Goal: Transaction & Acquisition: Purchase product/service

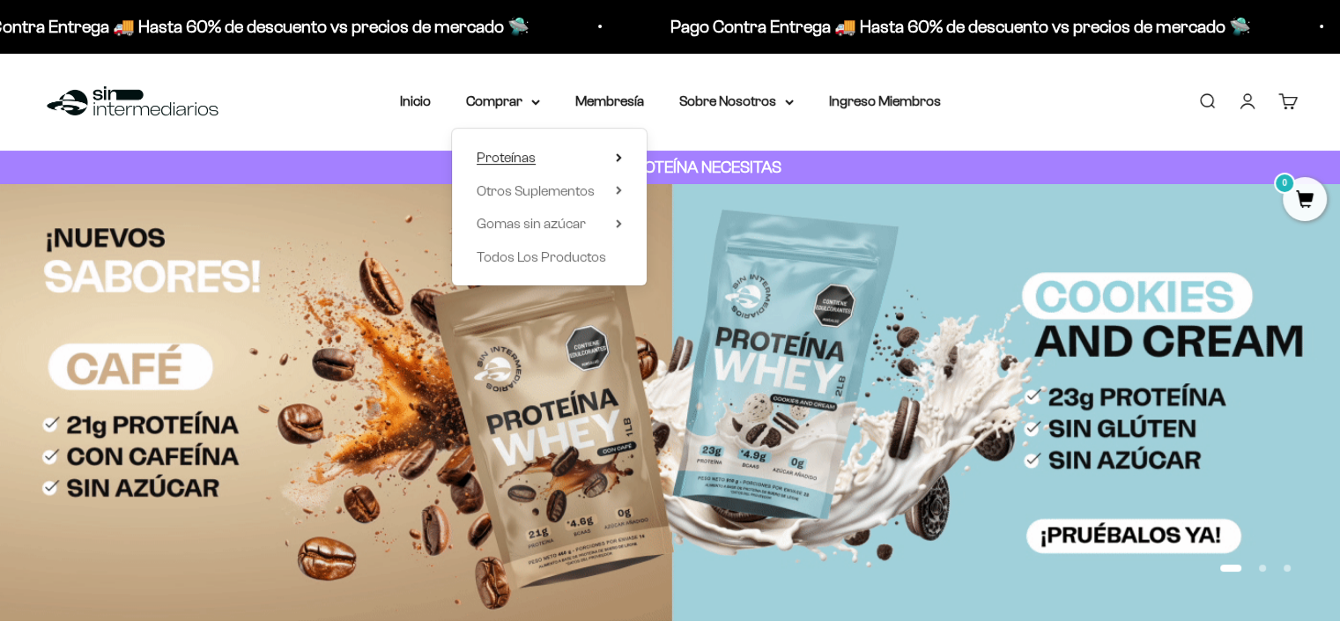
click at [524, 166] on span "Proteínas" at bounding box center [506, 157] width 59 height 23
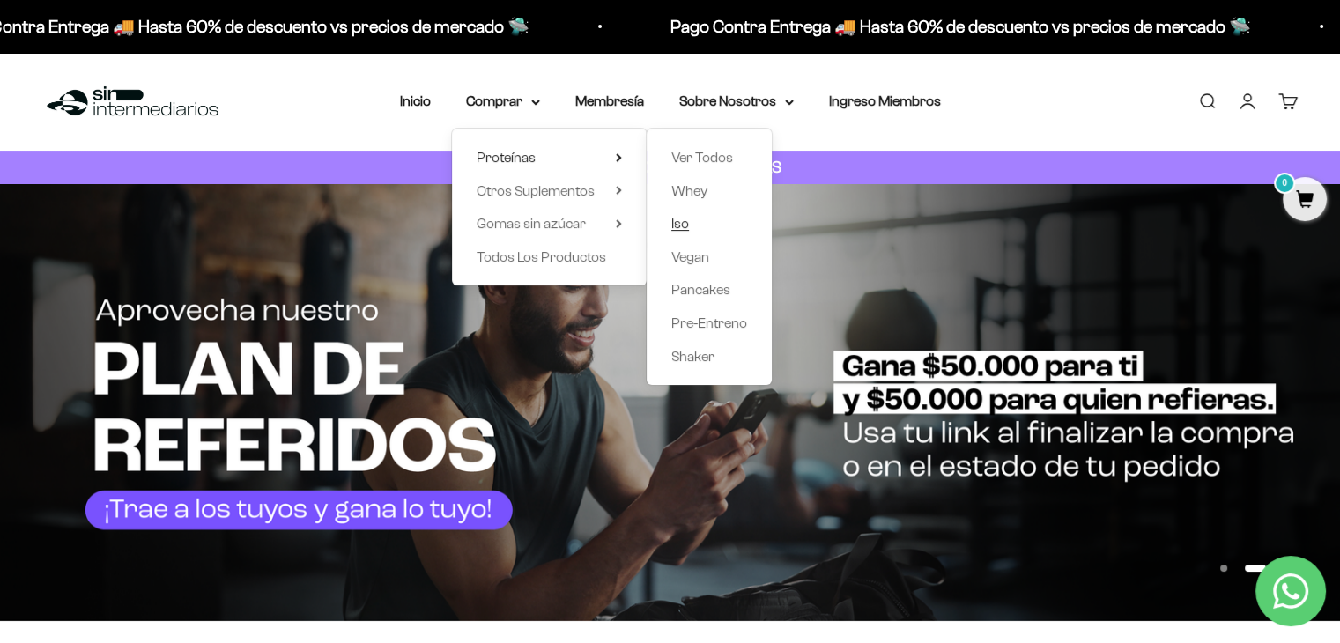
click at [681, 227] on span "Iso" at bounding box center [680, 223] width 18 height 15
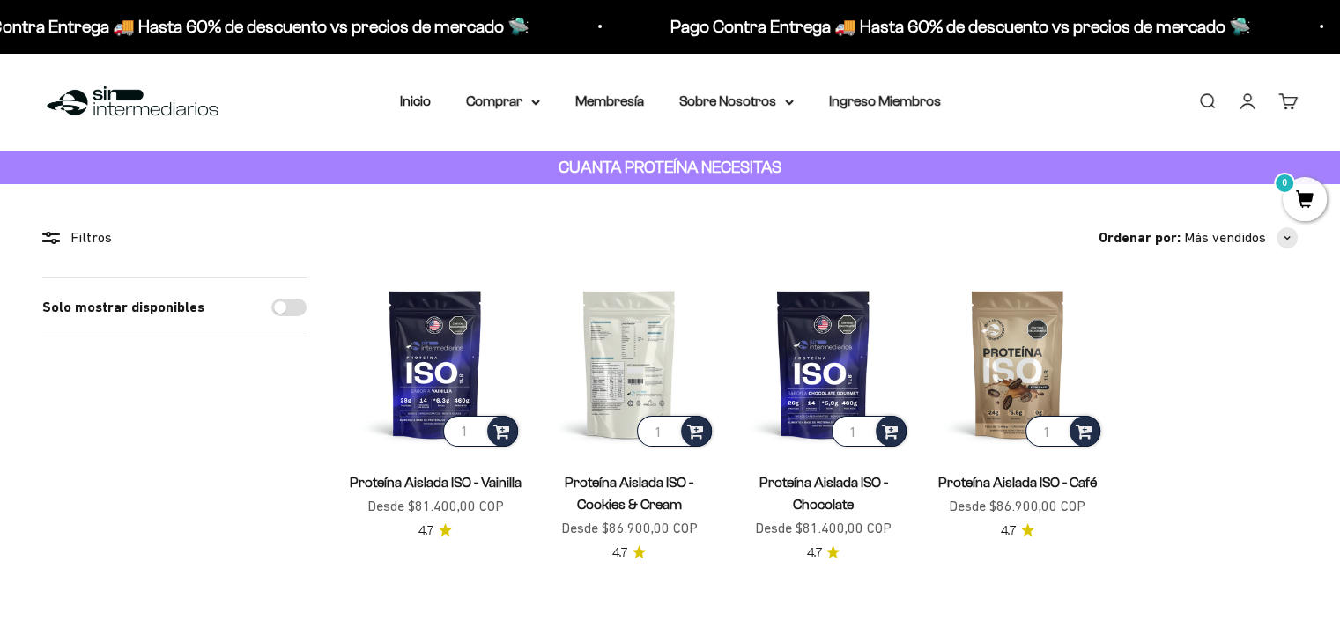
scroll to position [92, 0]
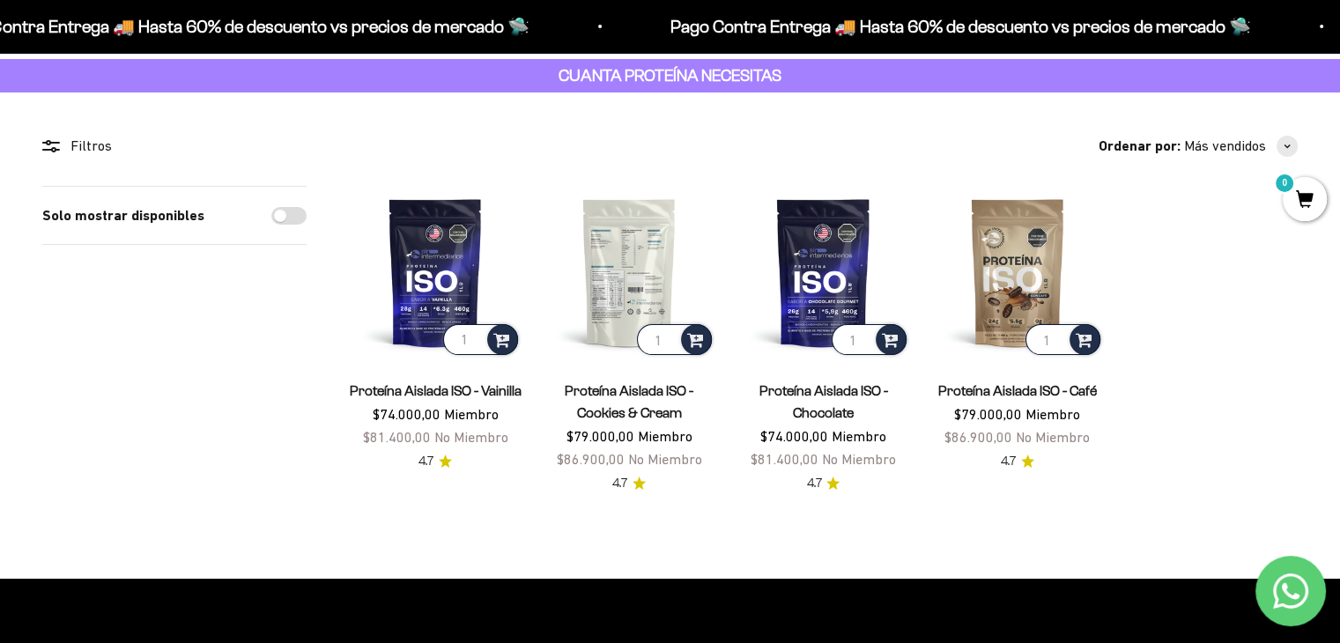
click at [629, 300] on img at bounding box center [629, 272] width 173 height 173
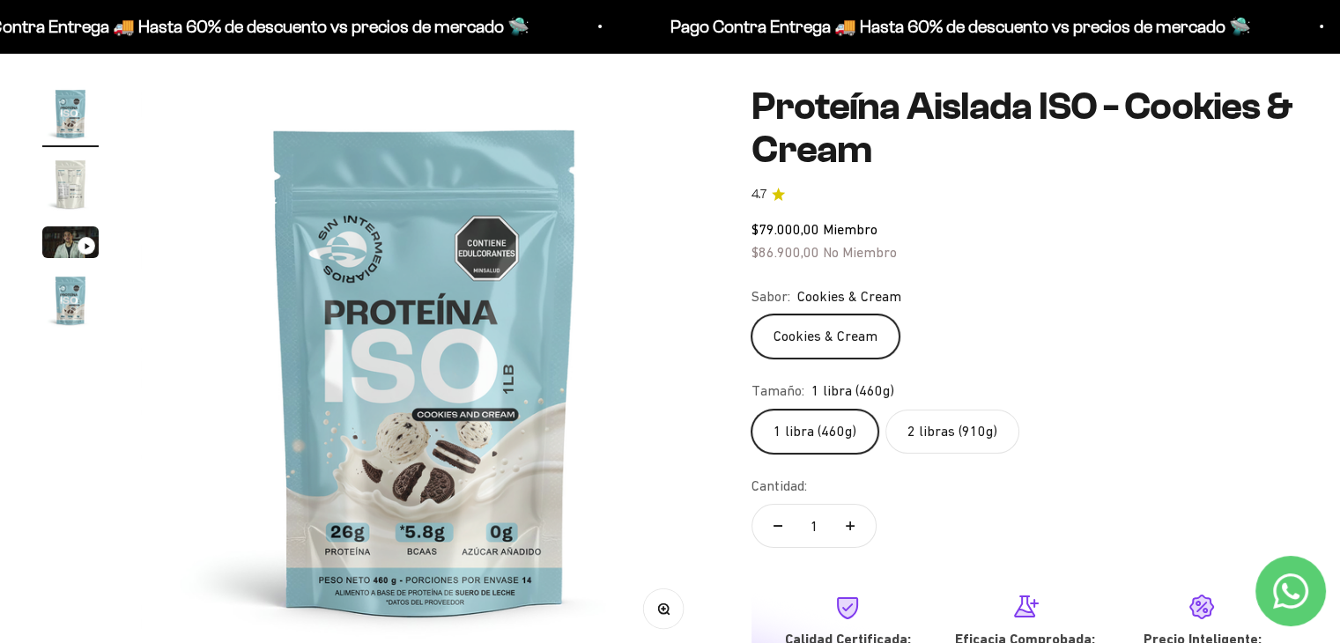
click at [952, 436] on label "2 libras (910g)" at bounding box center [953, 432] width 134 height 44
click at [752, 410] on input "2 libras (910g)" at bounding box center [751, 409] width 1 height 1
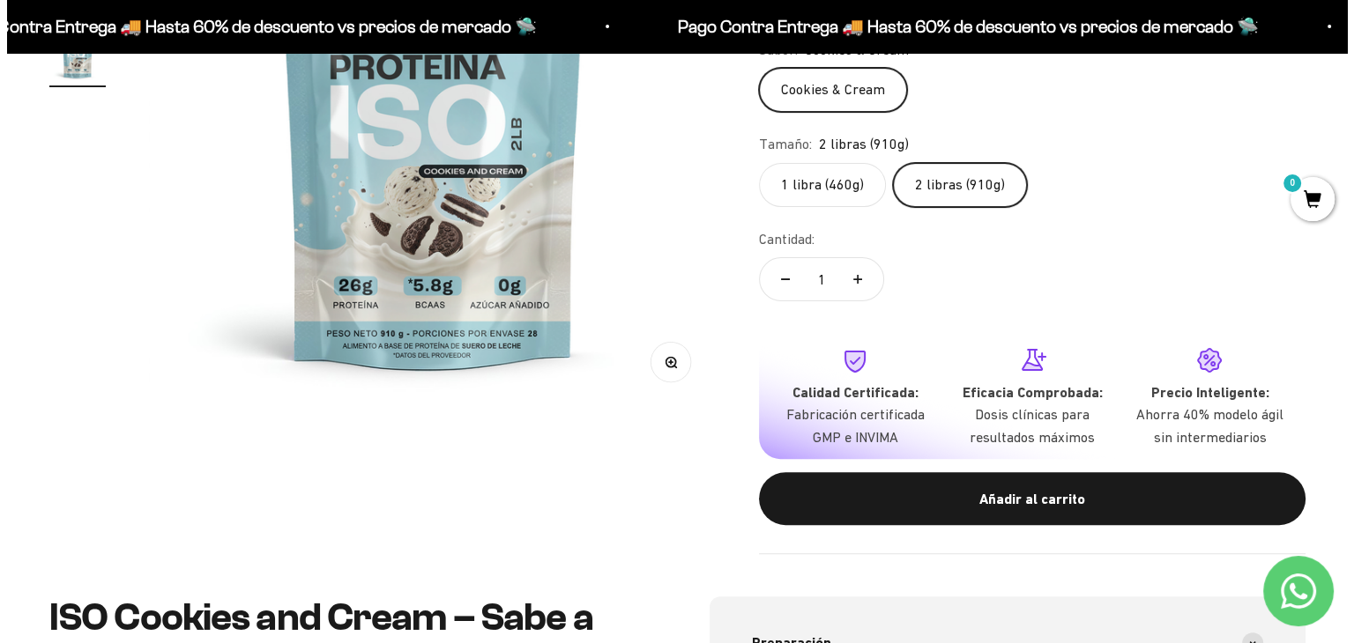
scroll to position [387, 0]
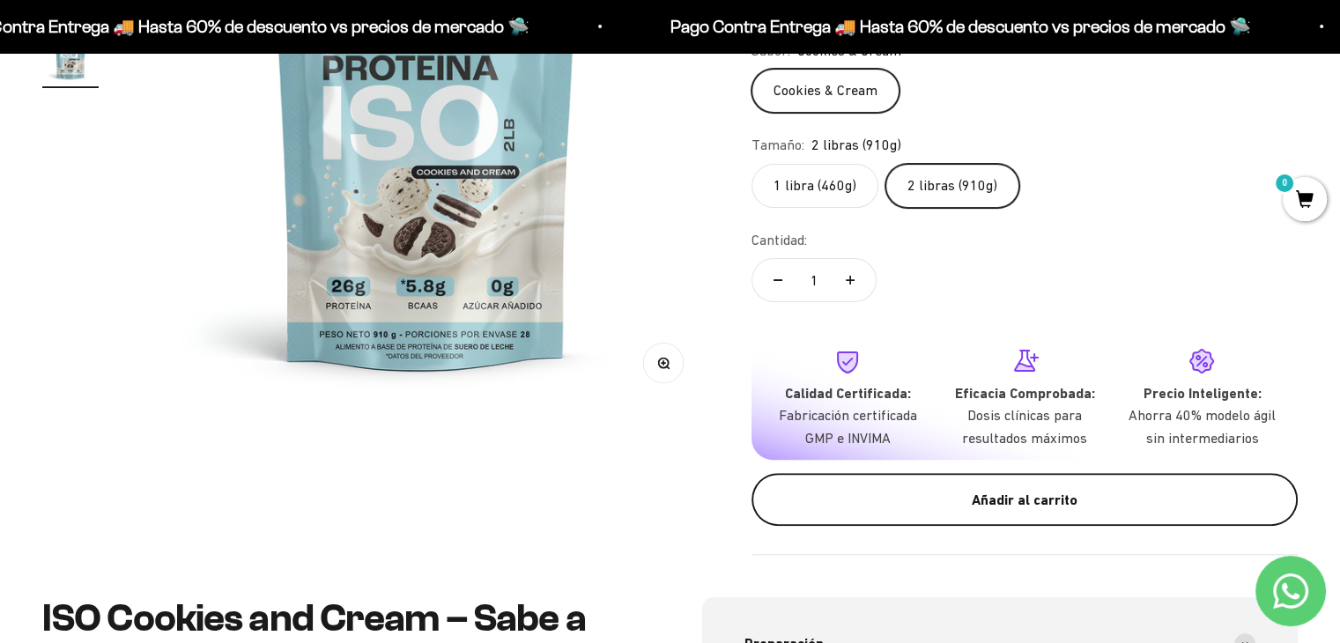
click at [932, 503] on div "Añadir al carrito" at bounding box center [1025, 500] width 476 height 23
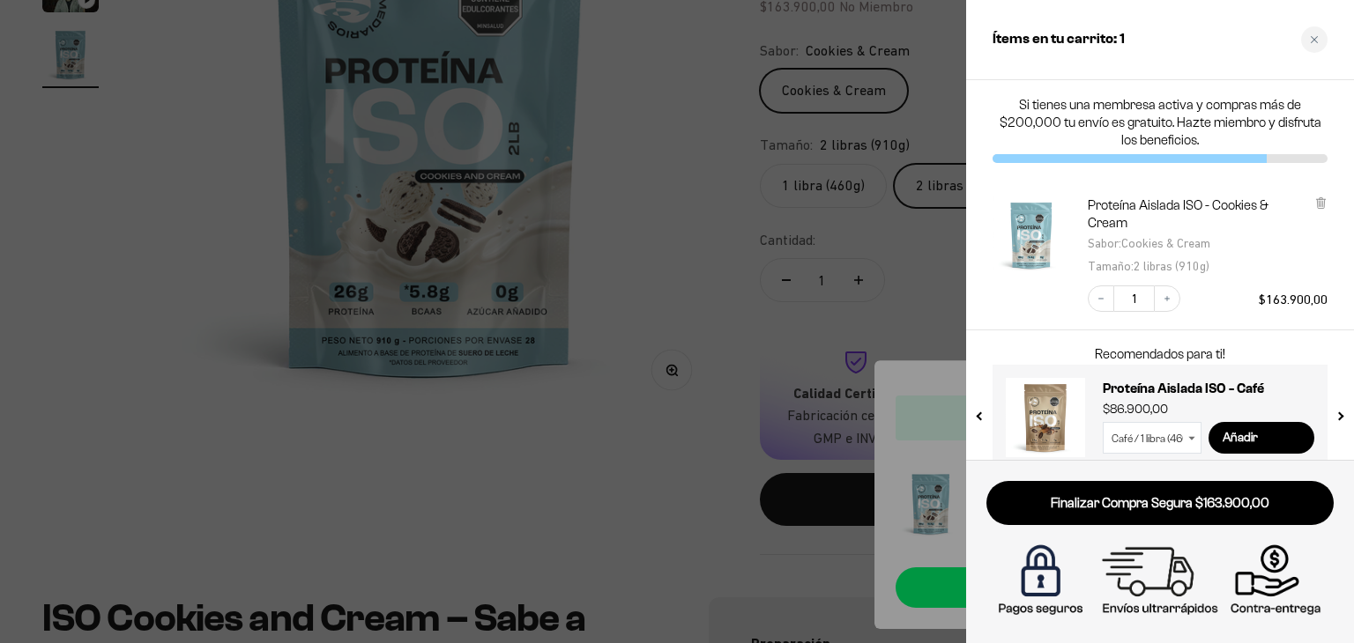
click at [656, 223] on div at bounding box center [677, 321] width 1354 height 643
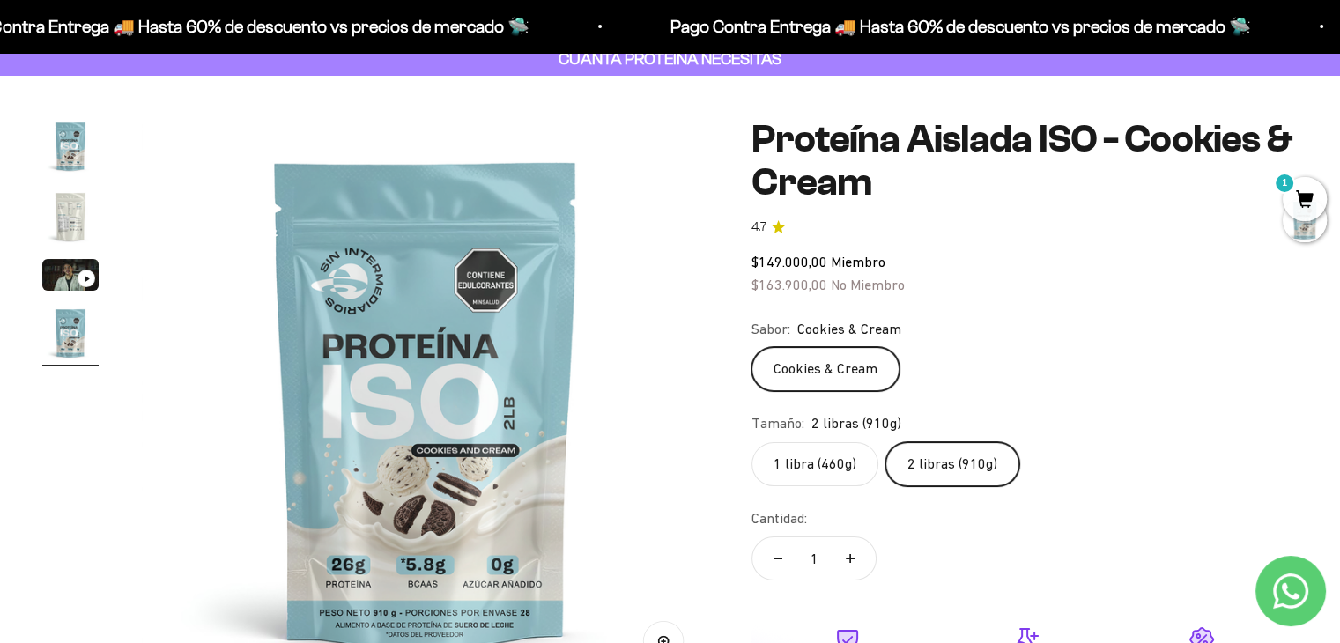
scroll to position [0, 0]
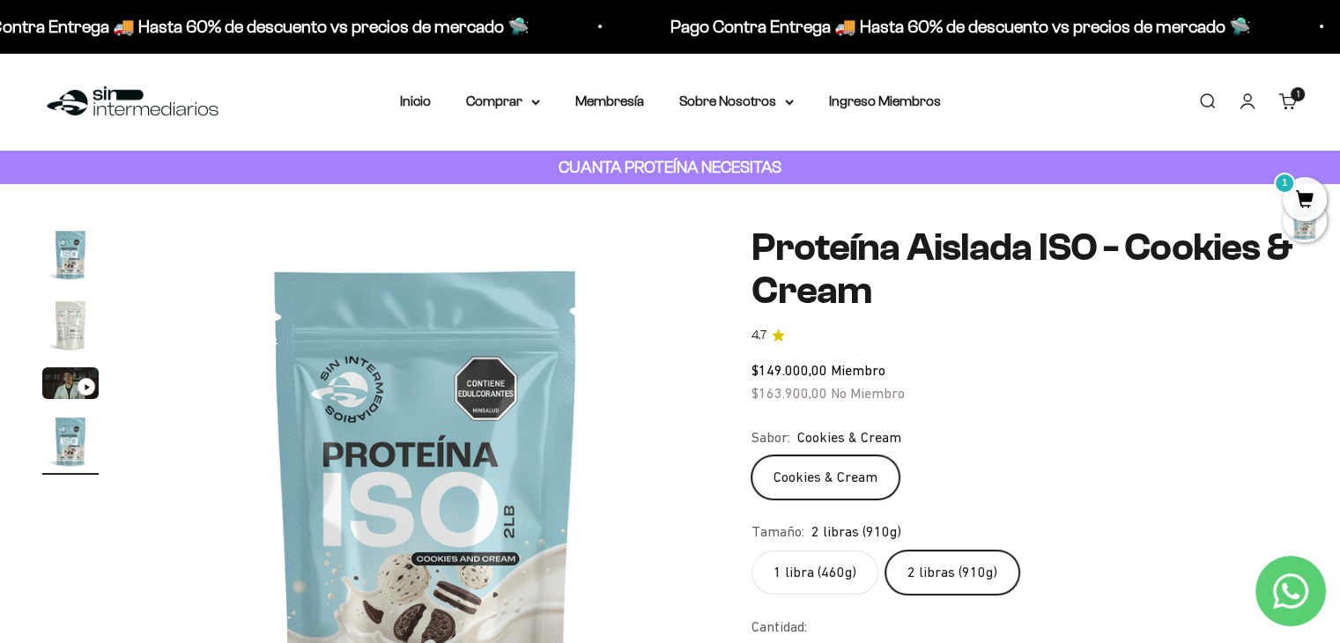
click at [1198, 100] on link "Buscar" at bounding box center [1207, 101] width 19 height 19
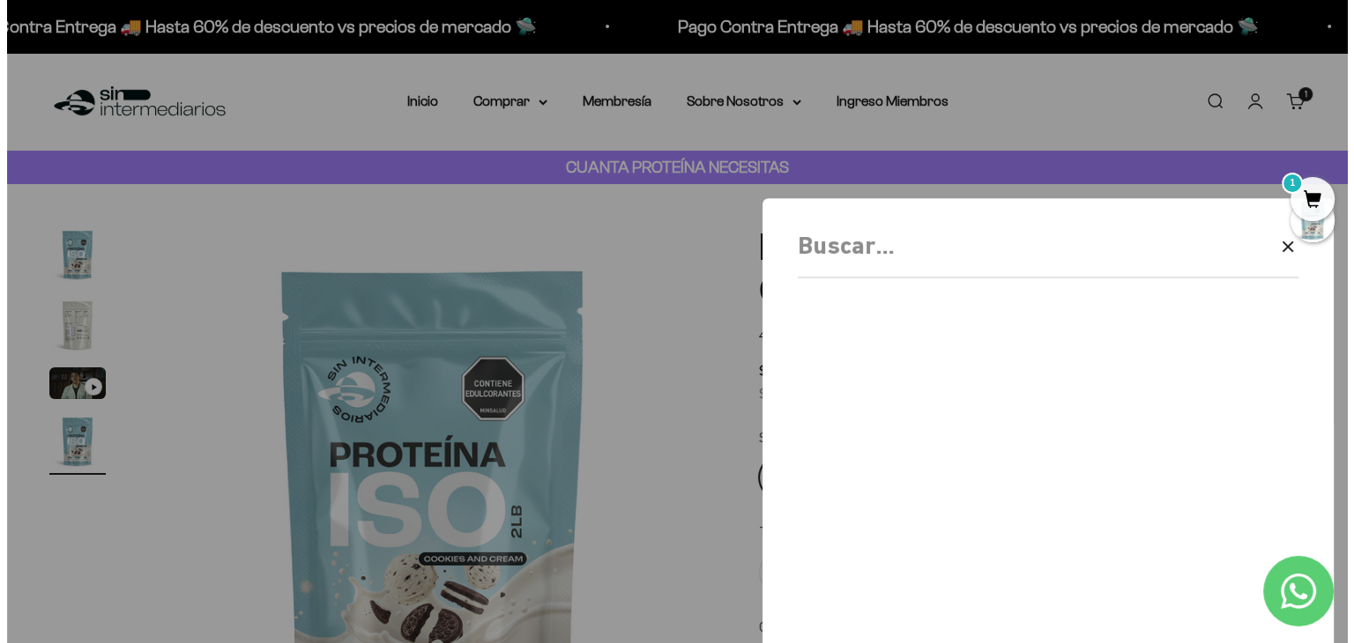
scroll to position [0, 1791]
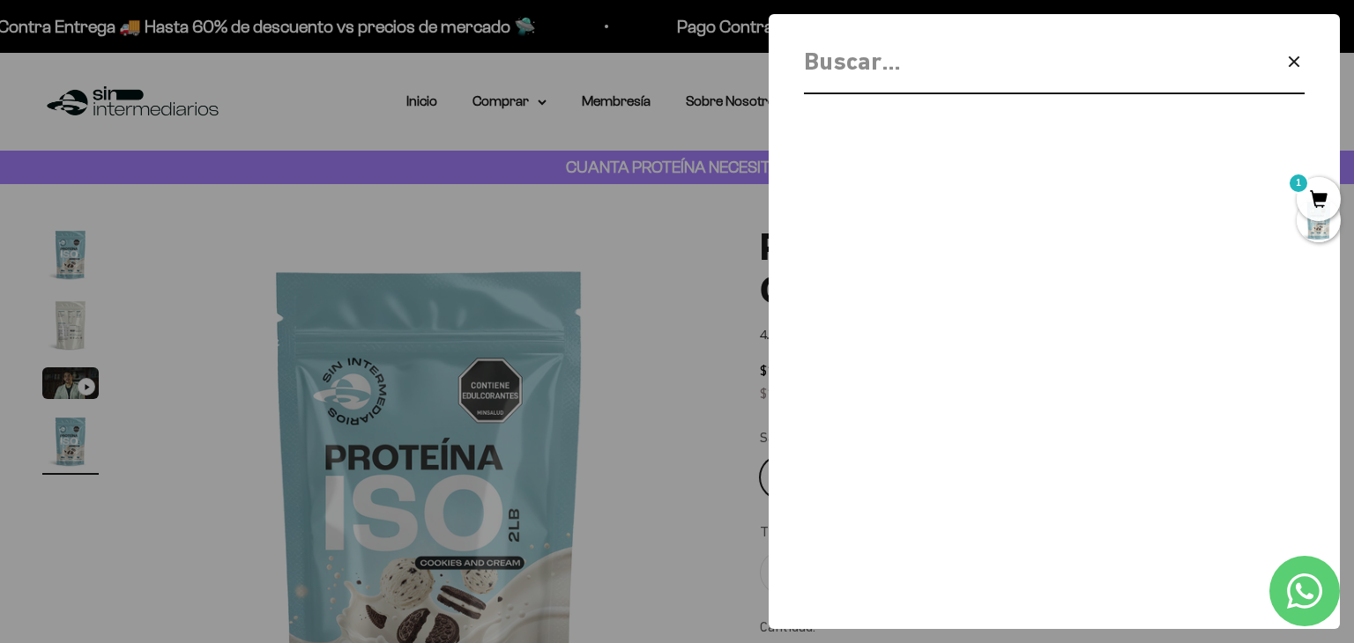
type input "f"
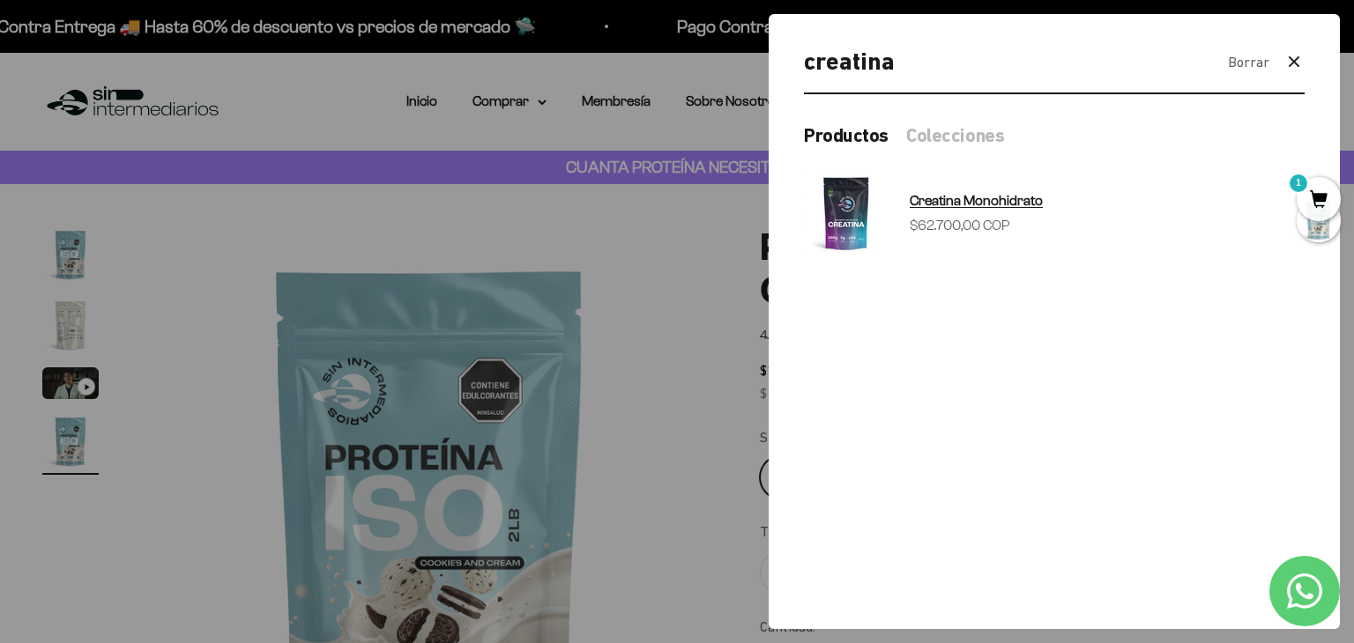
type input "creatina"
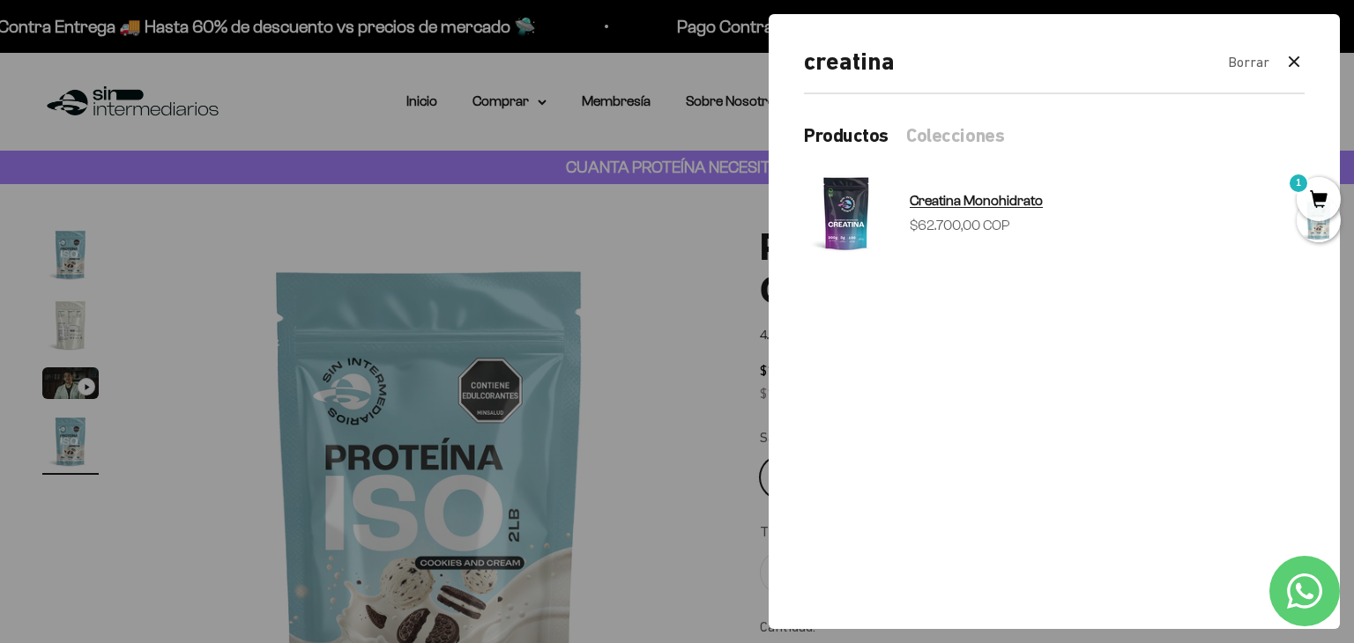
click at [973, 207] on span "Creatina Monohidrato" at bounding box center [975, 200] width 133 height 15
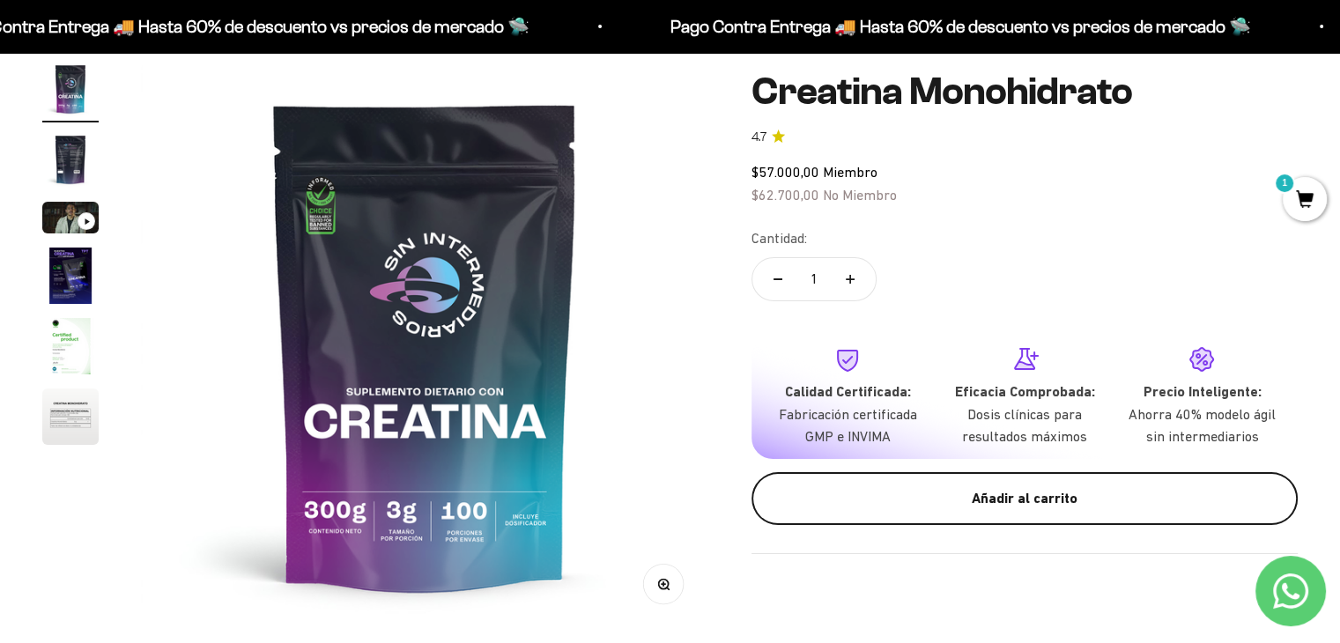
click at [899, 502] on div "Añadir al carrito" at bounding box center [1025, 498] width 476 height 23
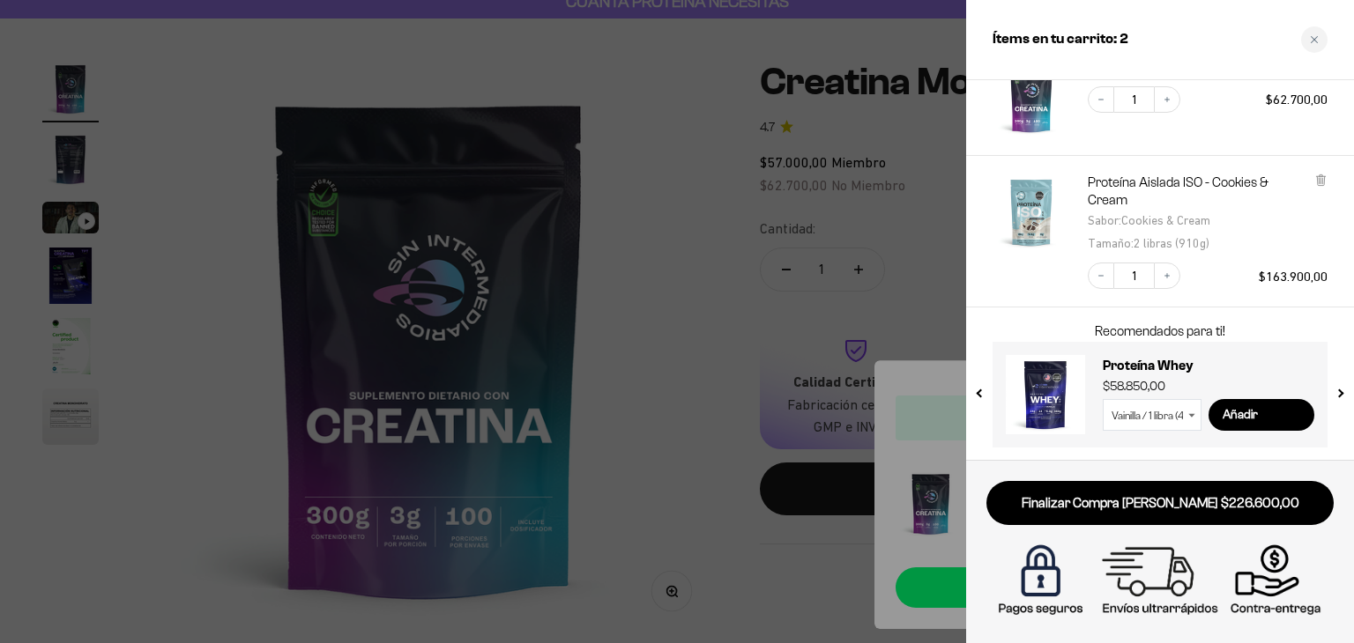
scroll to position [102, 0]
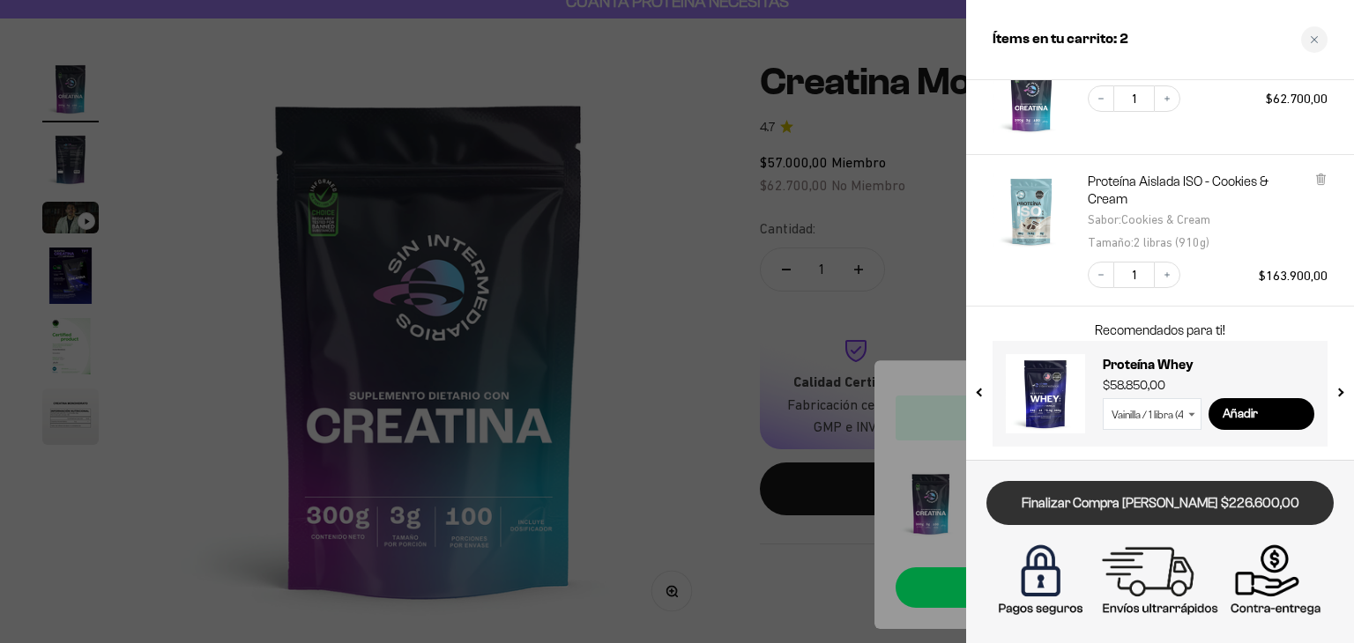
click at [1160, 494] on link "Finalizar Compra [PERSON_NAME] $226.600,00" at bounding box center [1159, 503] width 347 height 45
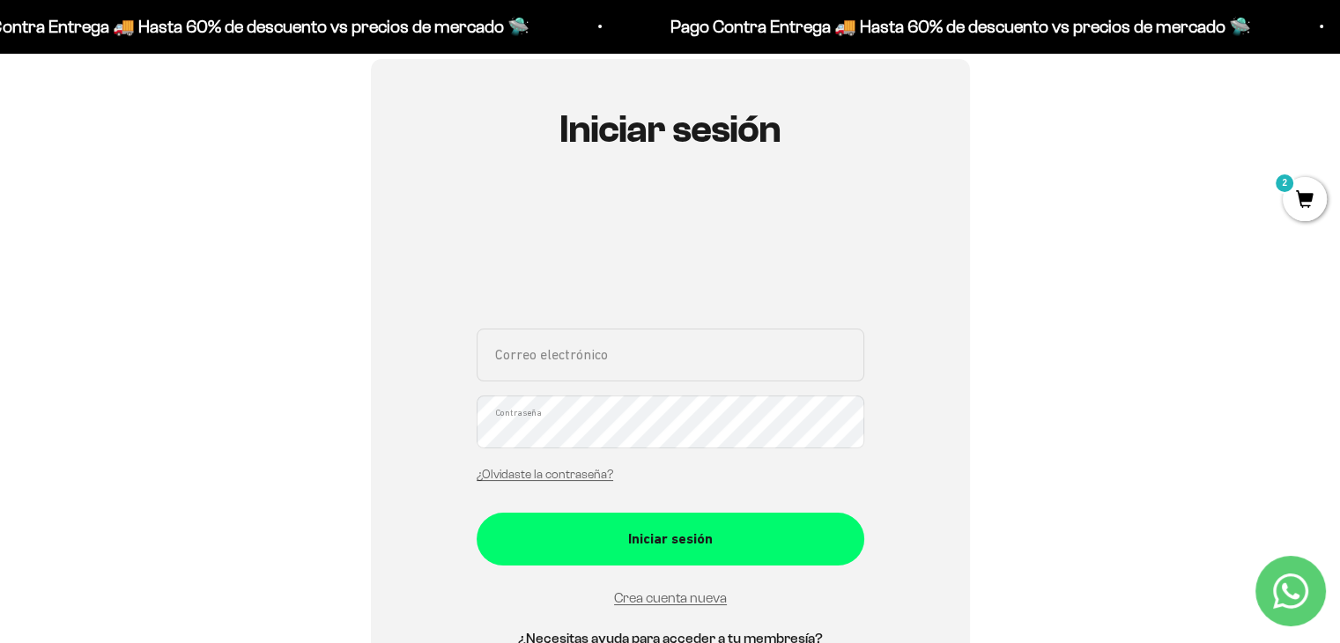
scroll to position [136, 0]
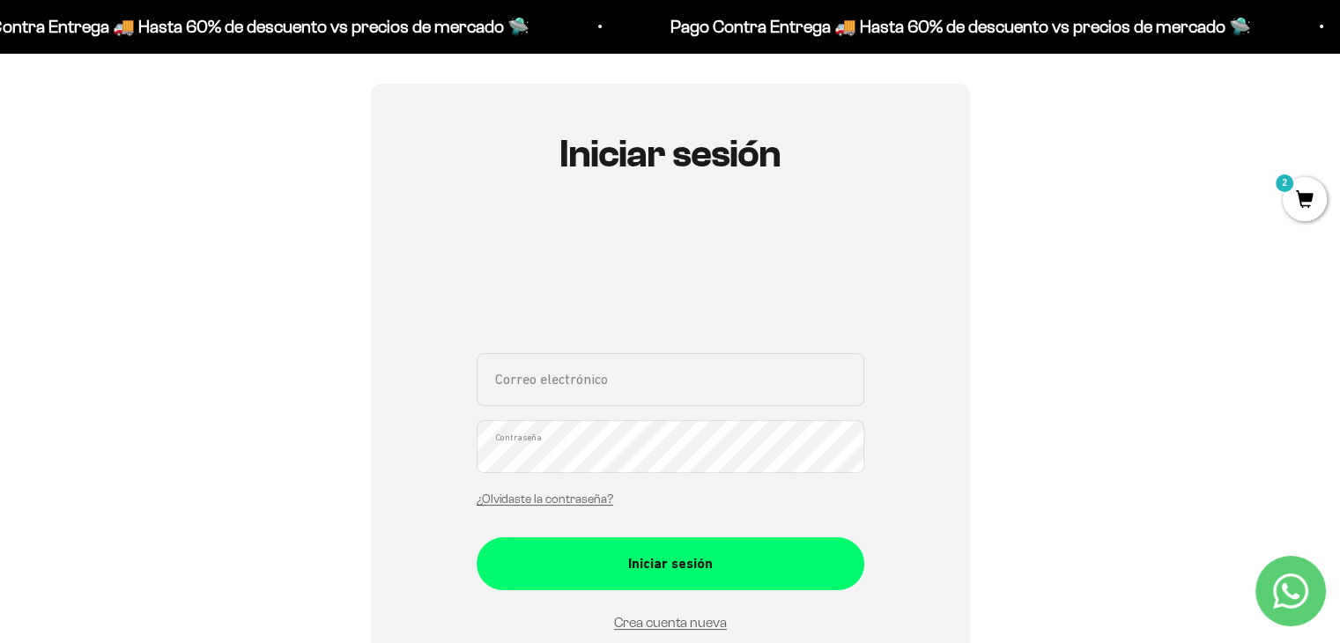
click at [263, 226] on div "Iniciar sesión Correo electrónico Contraseña ¿Olvidaste la contraseña? Iniciar …" at bounding box center [670, 424] width 1256 height 680
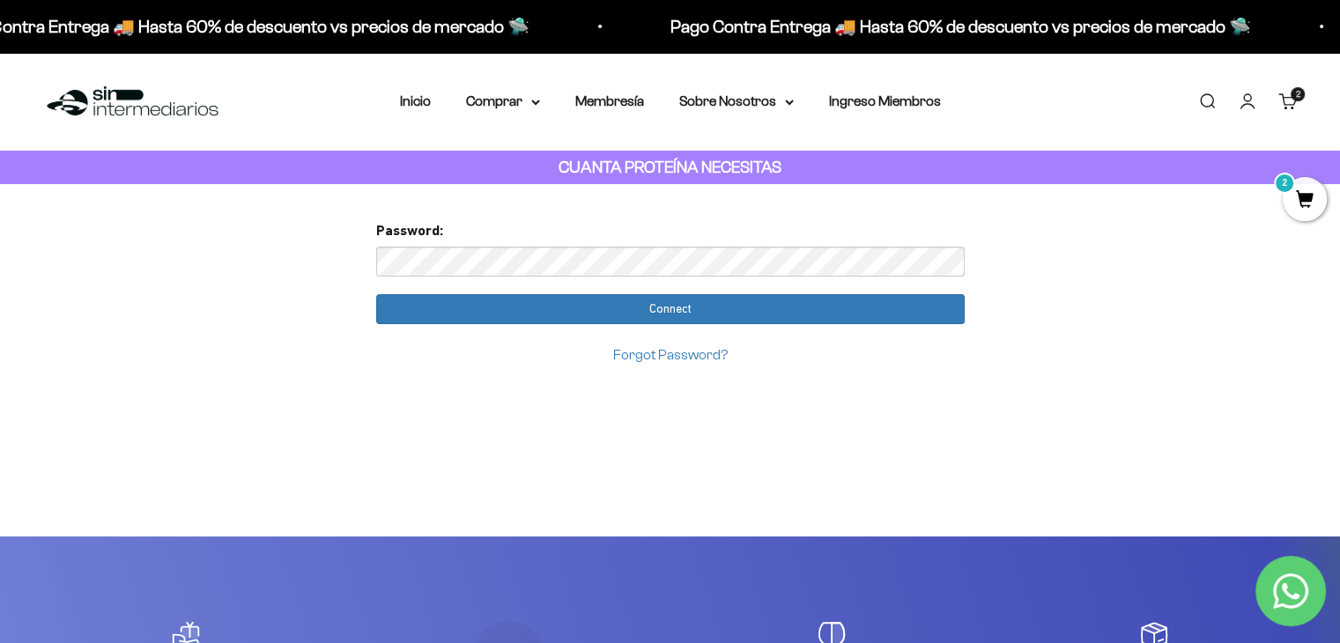
click at [673, 327] on form "Password: Connect Forgot Password?" at bounding box center [670, 292] width 589 height 146
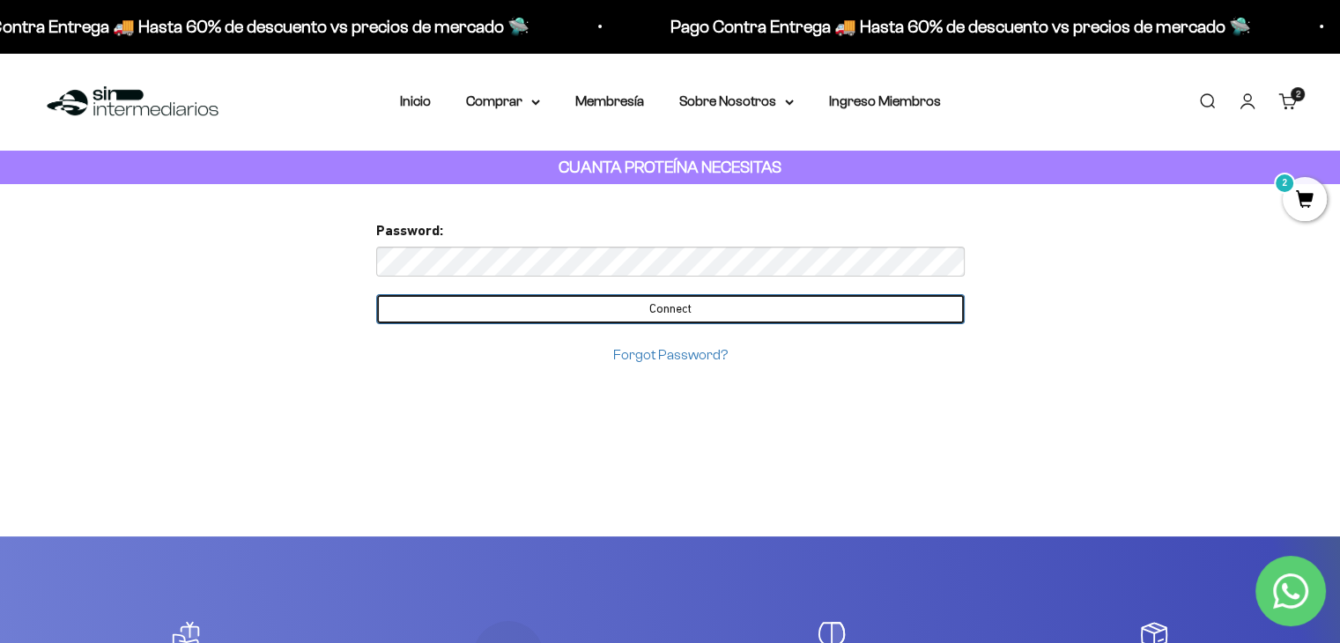
click at [679, 313] on input "Connect" at bounding box center [670, 309] width 589 height 30
